Goal: Transaction & Acquisition: Purchase product/service

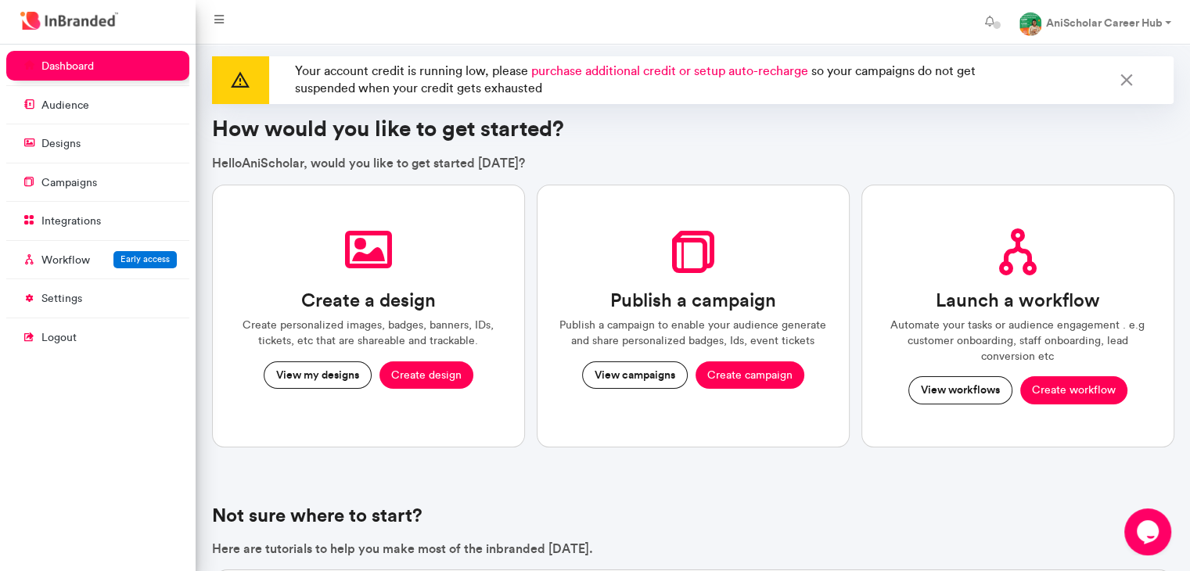
click at [633, 74] on span "purchase additional credit or setup auto-recharge" at bounding box center [669, 70] width 277 height 15
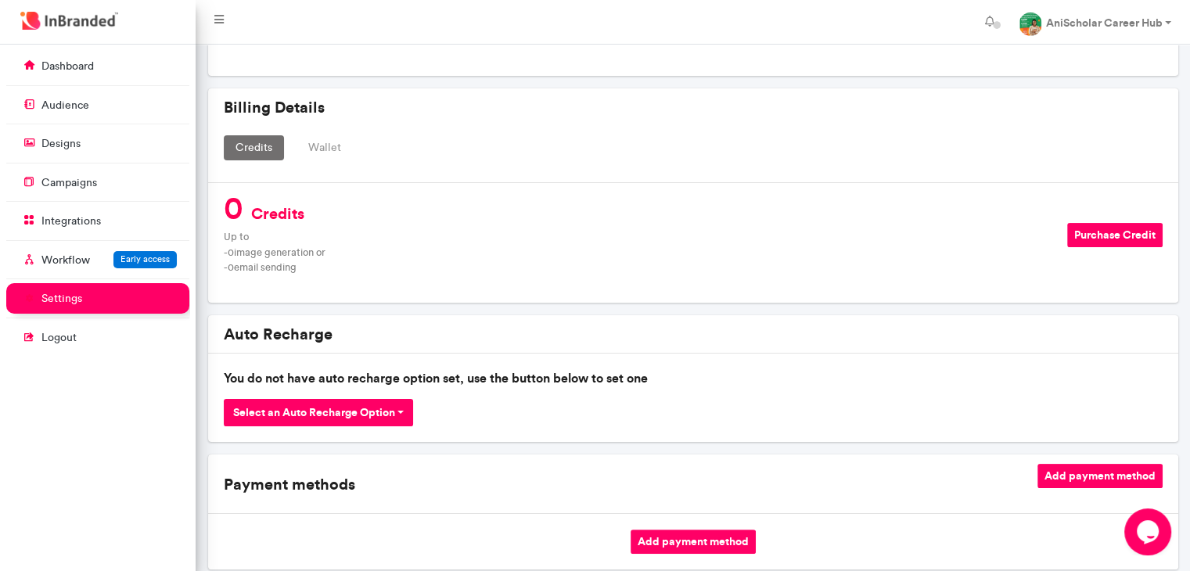
scroll to position [222, 0]
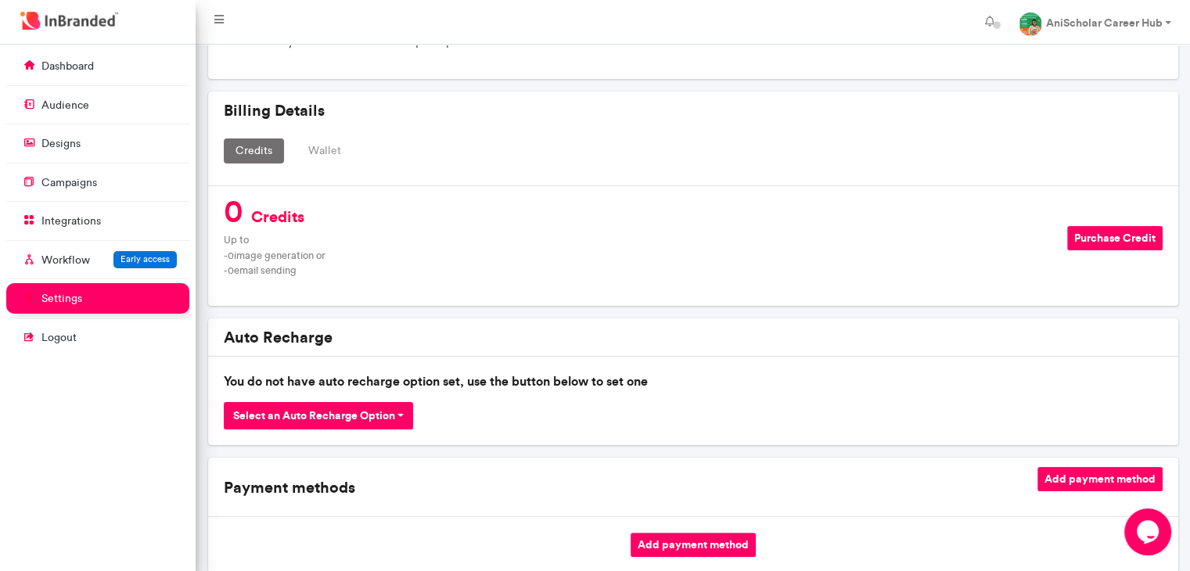
click at [1130, 235] on button "Purchase Credit" at bounding box center [1114, 238] width 95 height 24
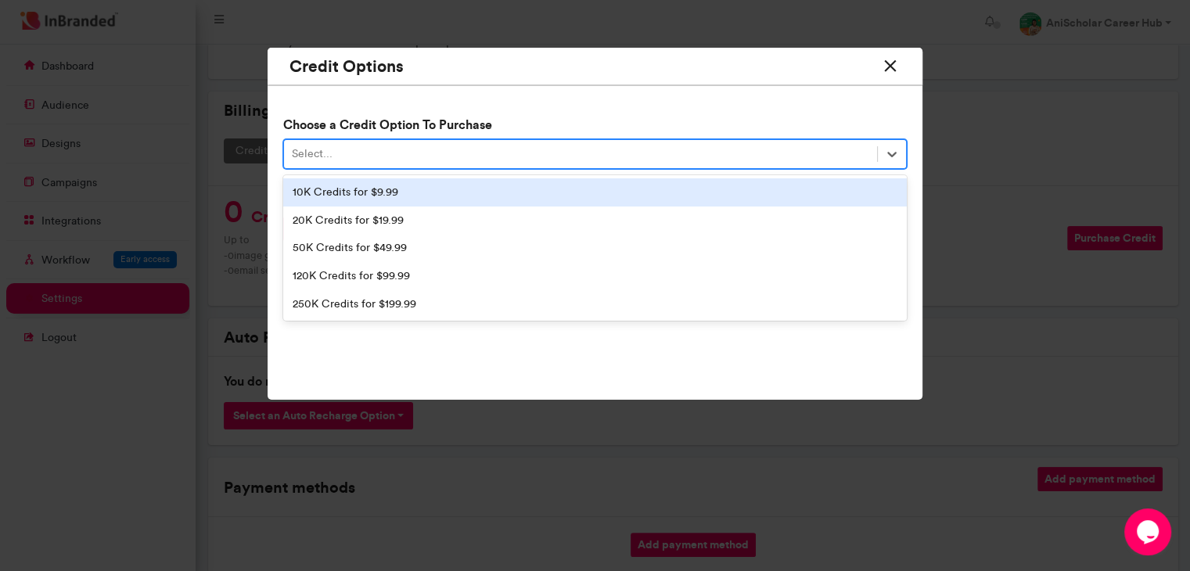
click at [524, 142] on div "Select..." at bounding box center [580, 155] width 593 height 26
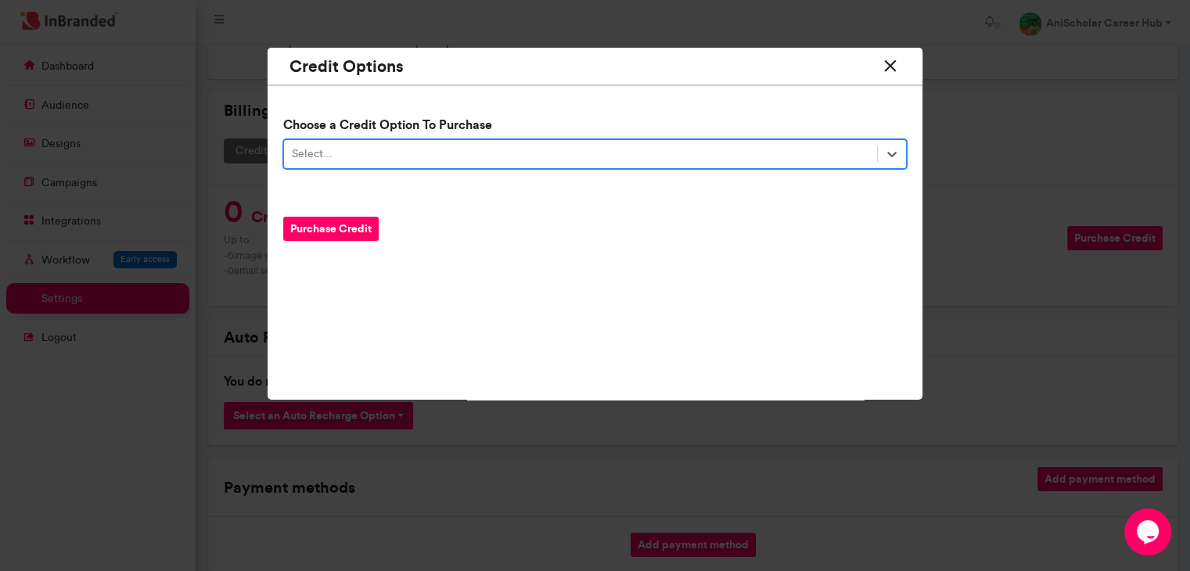
click at [524, 142] on div "Select..." at bounding box center [580, 155] width 593 height 26
type input "*"
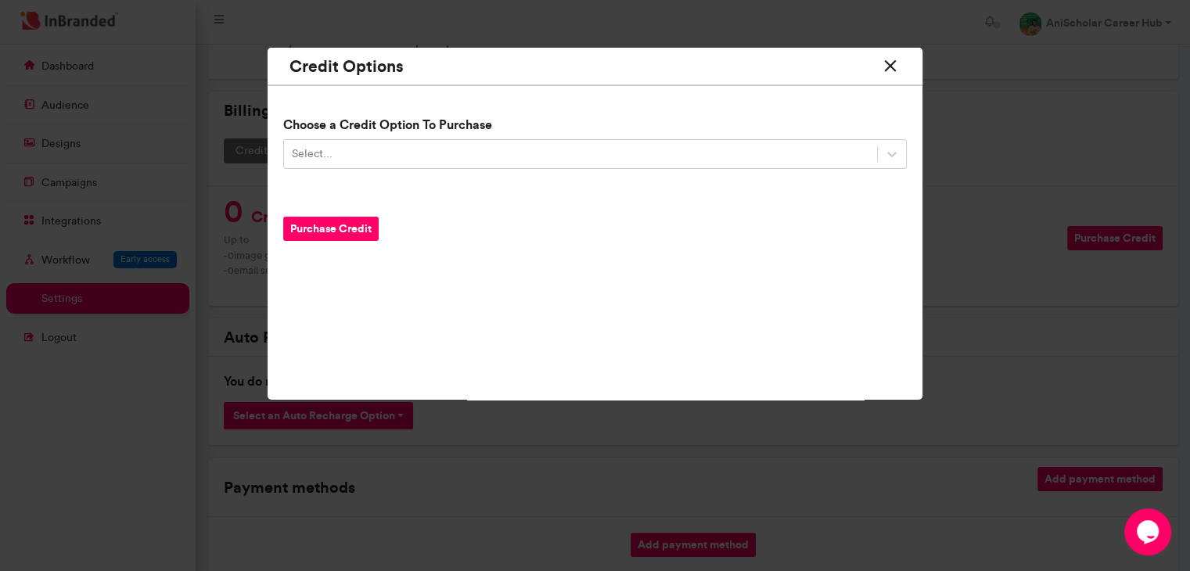
click at [900, 69] on icon at bounding box center [890, 66] width 20 height 29
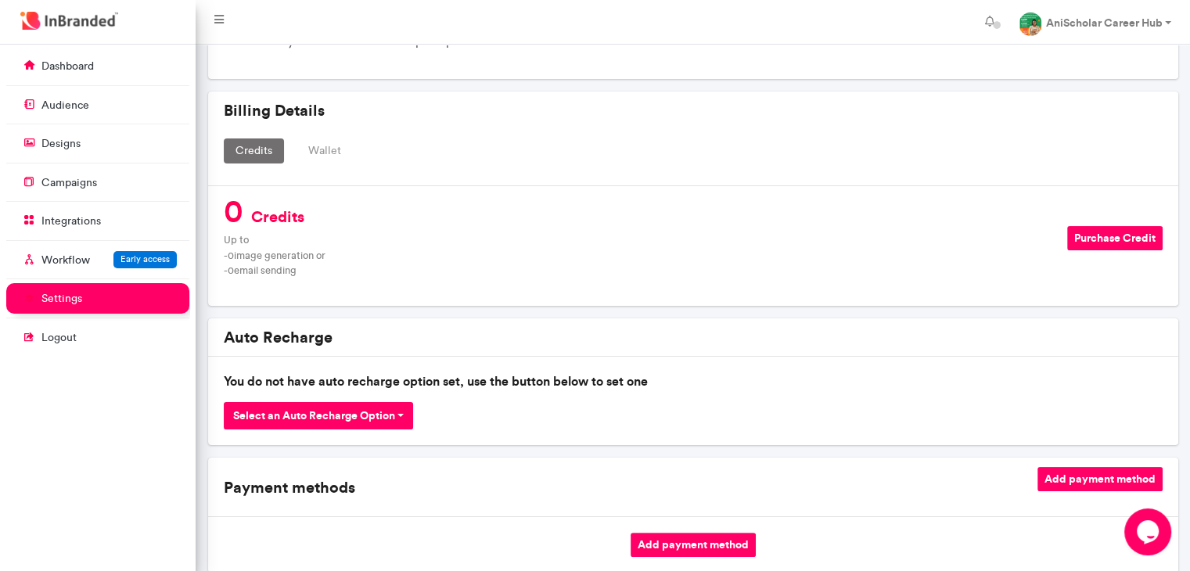
click at [316, 161] on button "Wallet" at bounding box center [324, 150] width 56 height 25
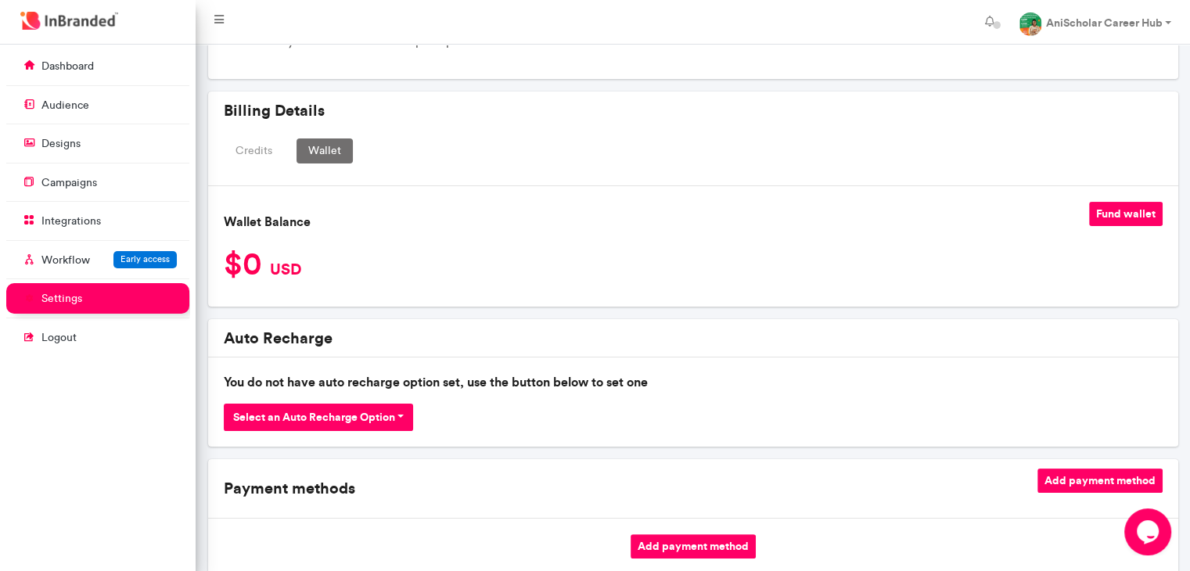
click at [250, 157] on button "Credits" at bounding box center [254, 150] width 60 height 25
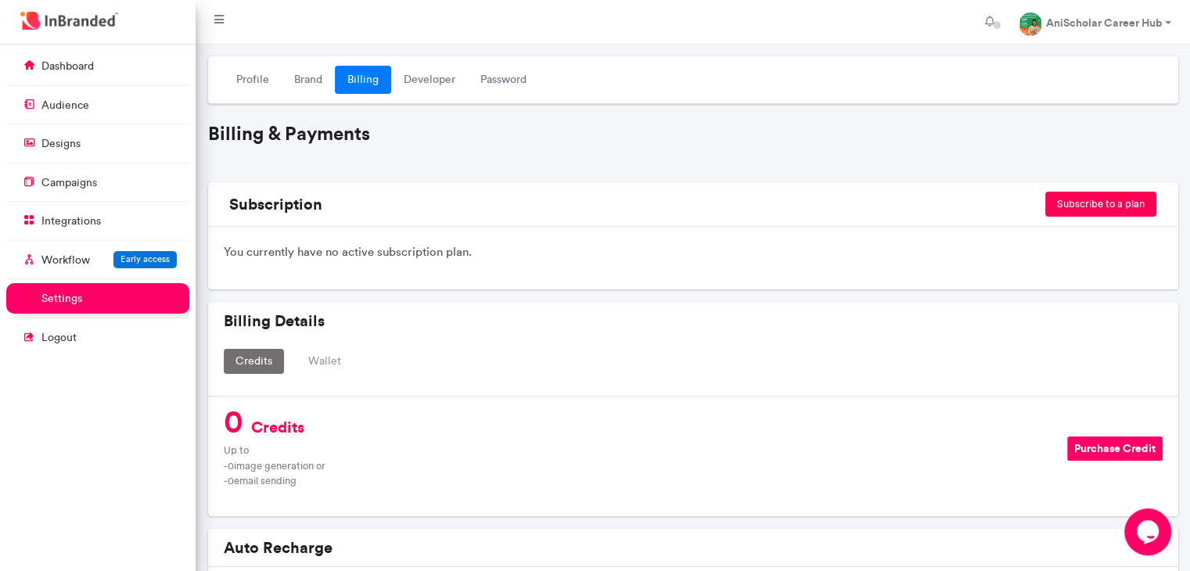
scroll to position [10, 0]
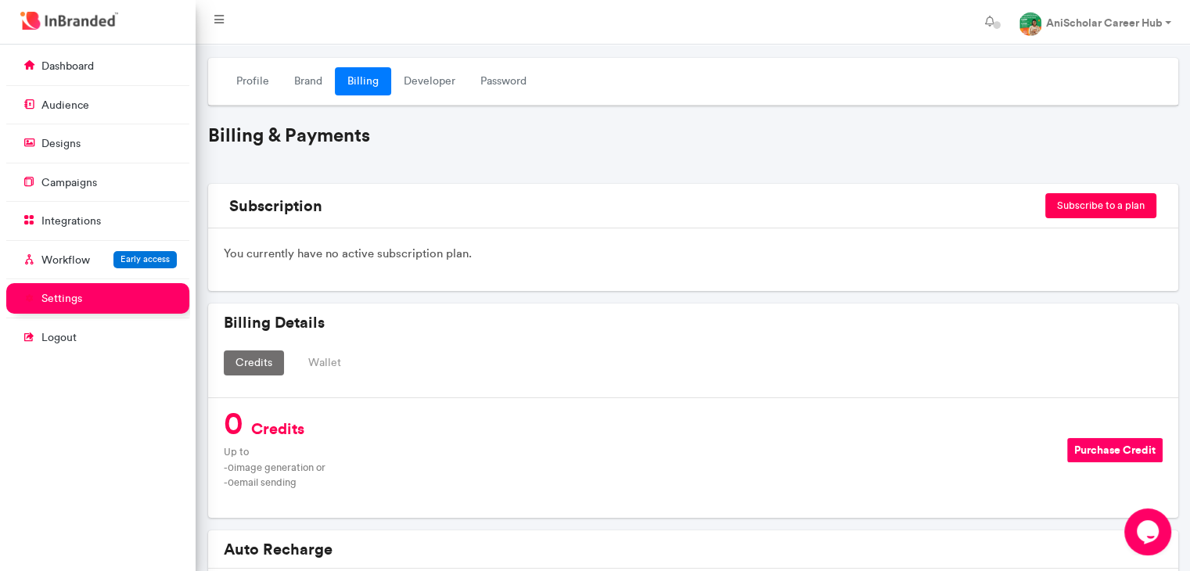
click at [1115, 206] on button "Subscribe to a plan" at bounding box center [1100, 205] width 111 height 25
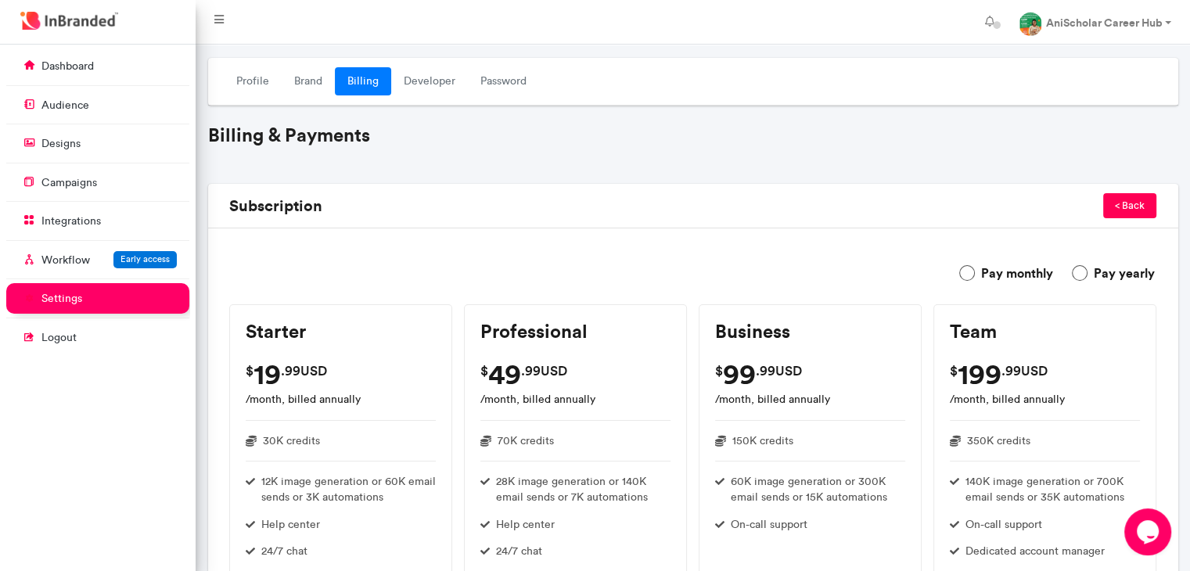
click at [970, 275] on label "Pay monthly" at bounding box center [1006, 273] width 94 height 19
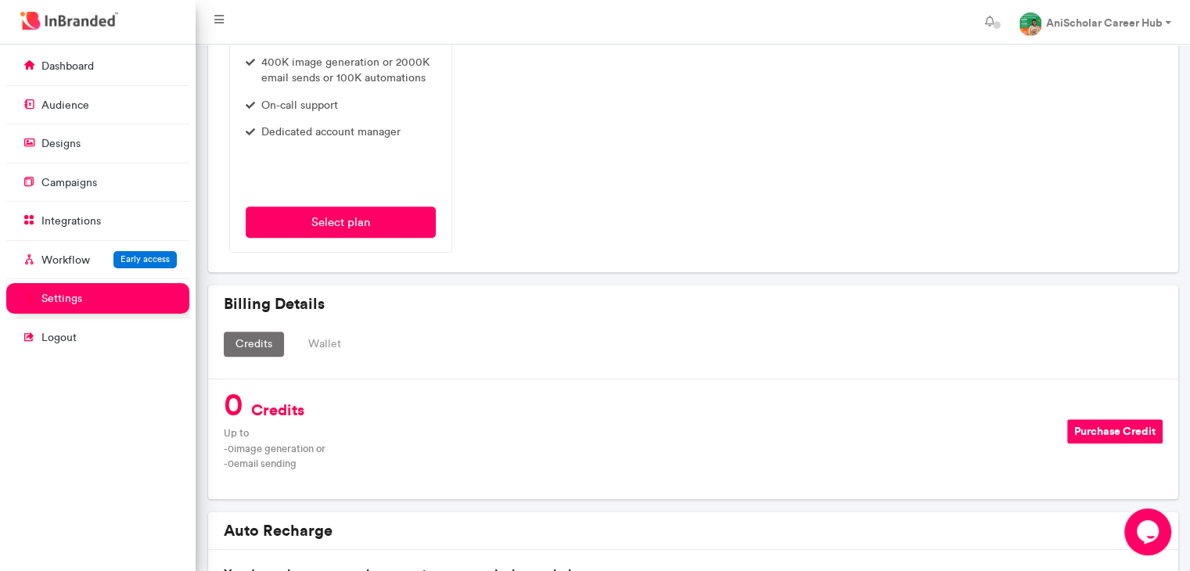
scroll to position [814, 0]
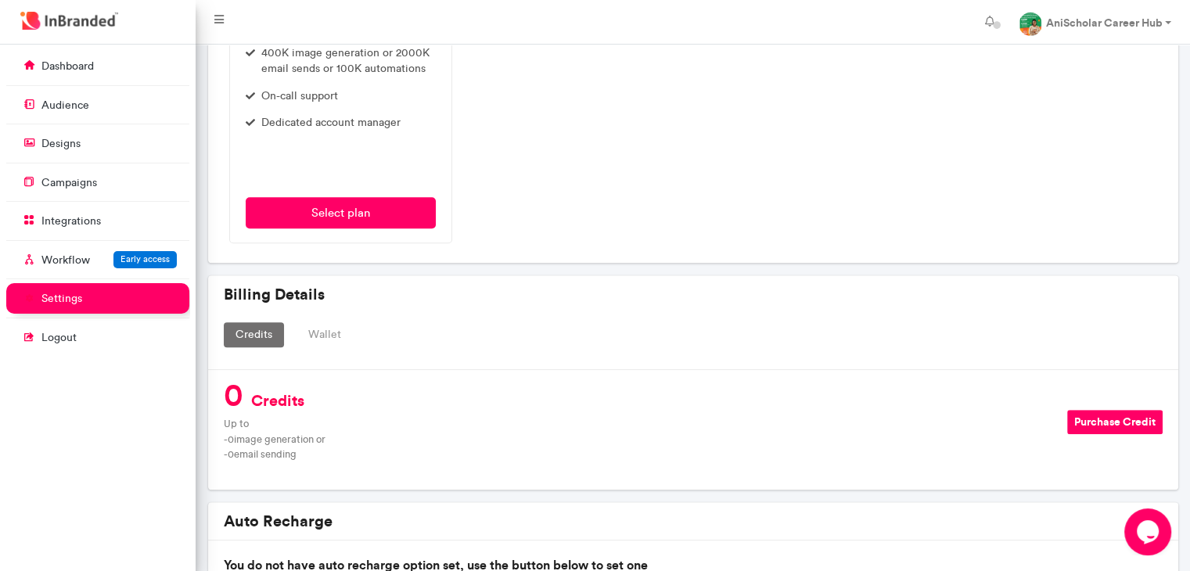
click at [1132, 421] on button "Purchase Credit" at bounding box center [1114, 422] width 95 height 24
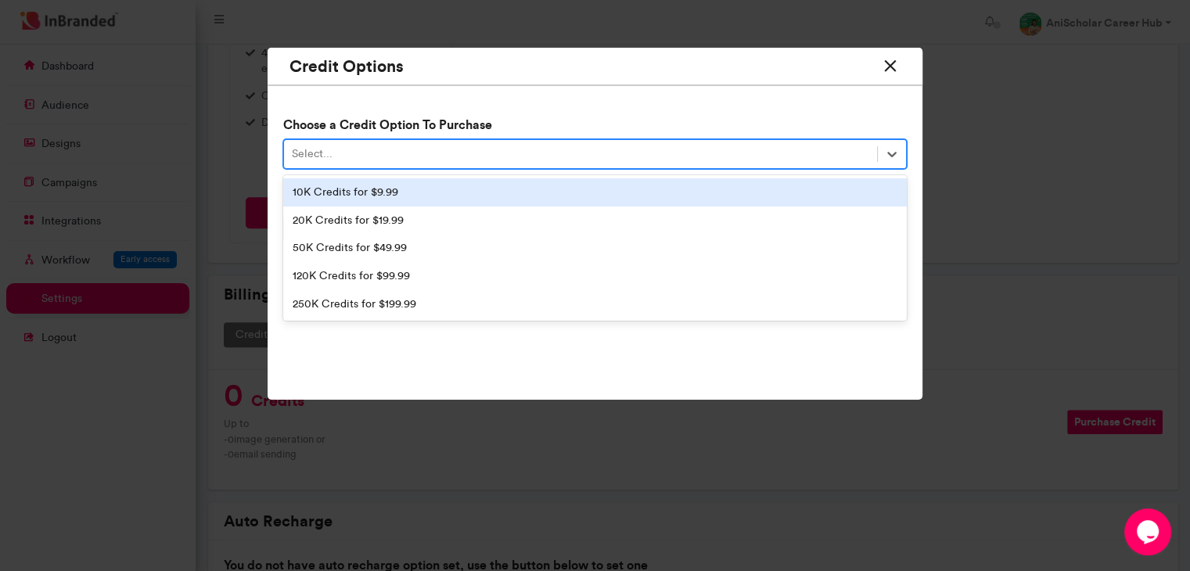
click at [763, 149] on div "Select..." at bounding box center [580, 155] width 593 height 26
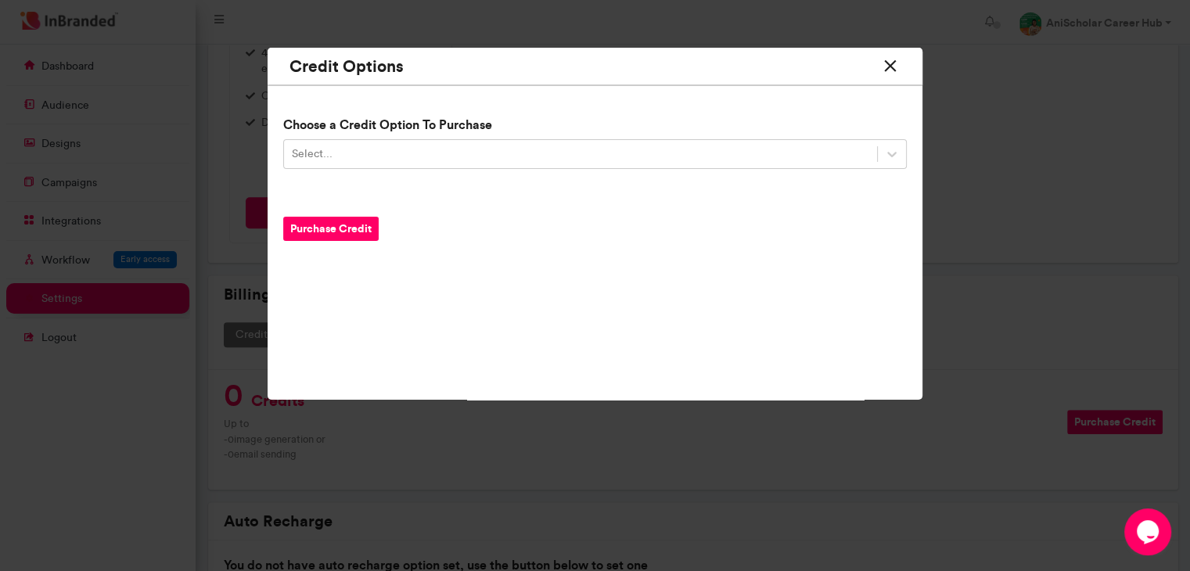
click at [892, 66] on icon at bounding box center [890, 66] width 20 height 29
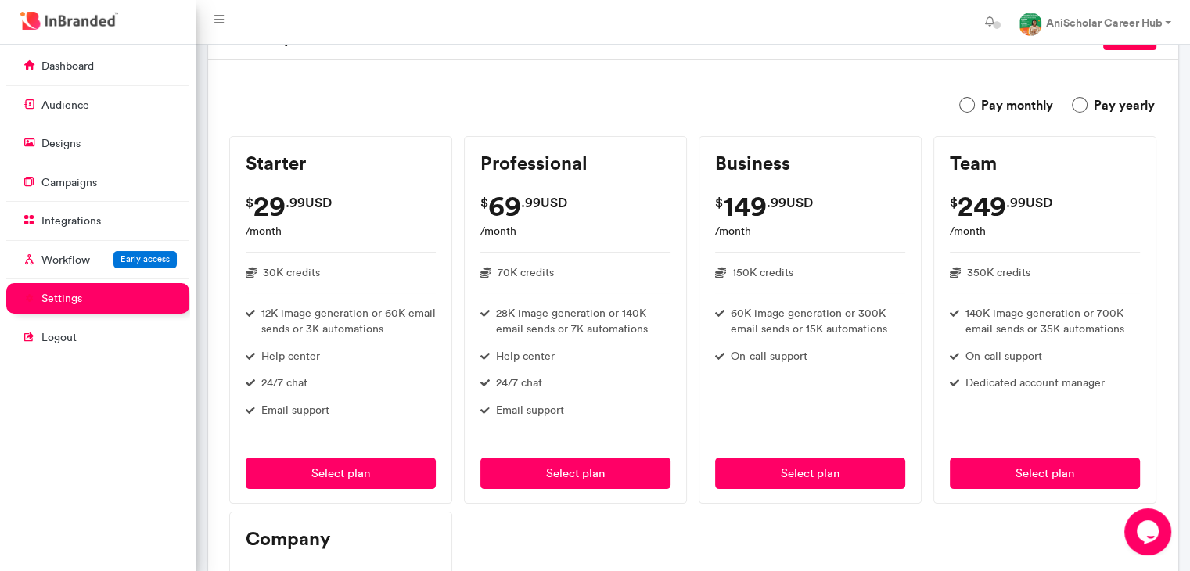
scroll to position [0, 0]
